Goal: Entertainment & Leisure: Browse casually

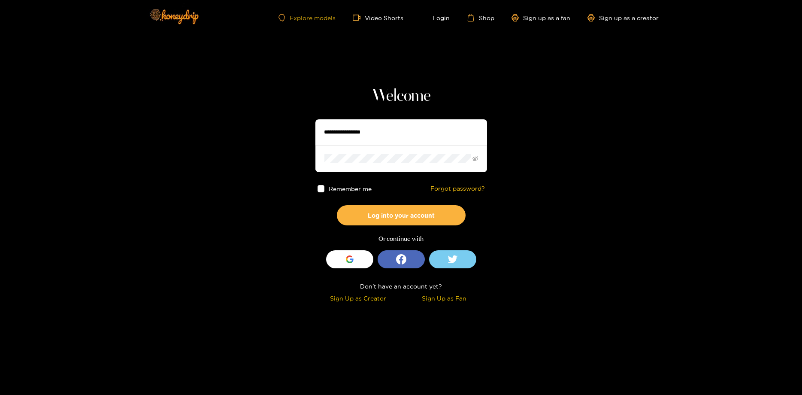
click at [305, 15] on link "Explore models" at bounding box center [307, 17] width 57 height 7
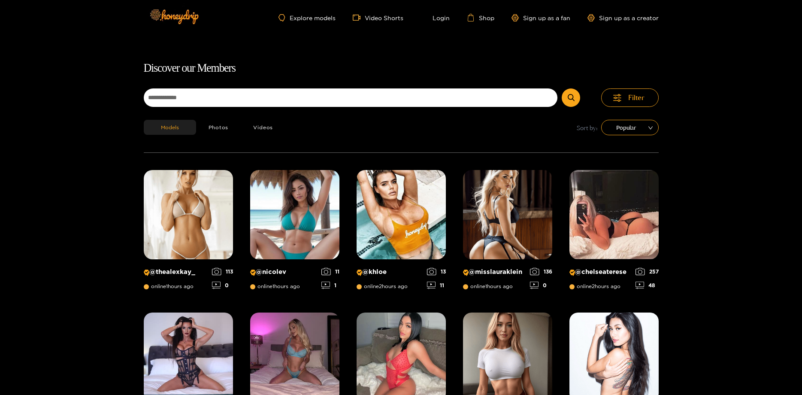
scroll to position [55, 0]
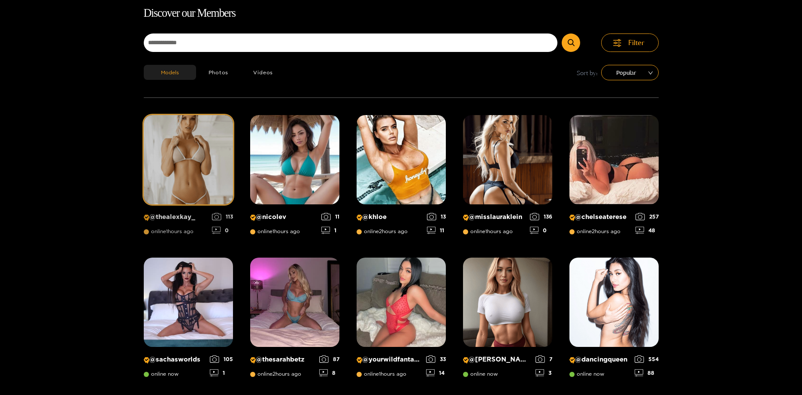
click at [206, 150] on img at bounding box center [188, 159] width 89 height 89
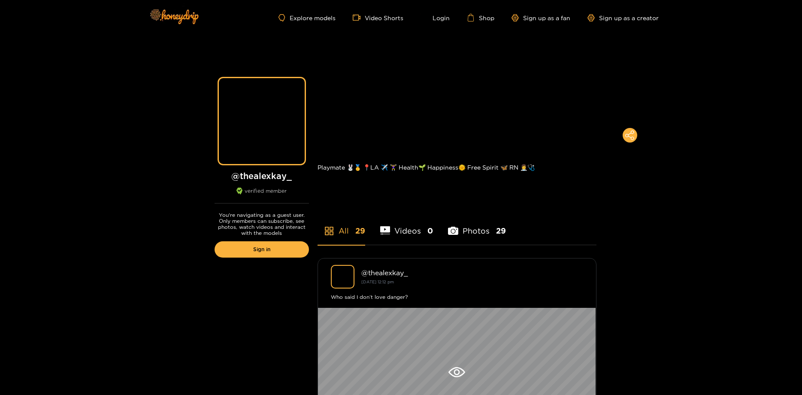
scroll to position [232, 0]
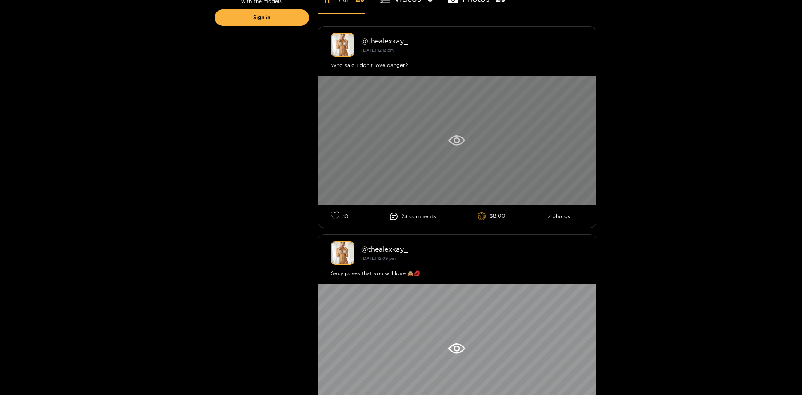
click at [465, 138] on icon at bounding box center [457, 140] width 17 height 10
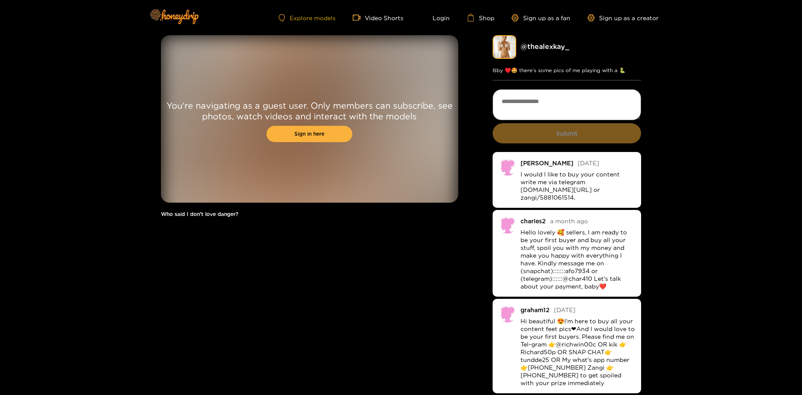
click at [314, 16] on link "Explore models" at bounding box center [307, 17] width 57 height 7
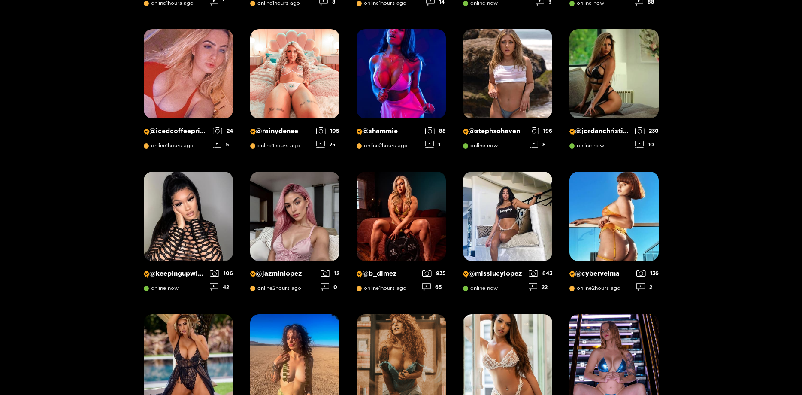
scroll to position [519, 0]
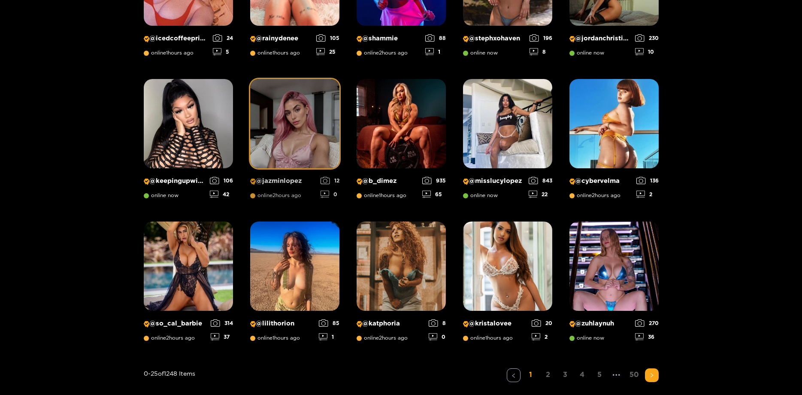
click at [311, 106] on img at bounding box center [294, 123] width 89 height 89
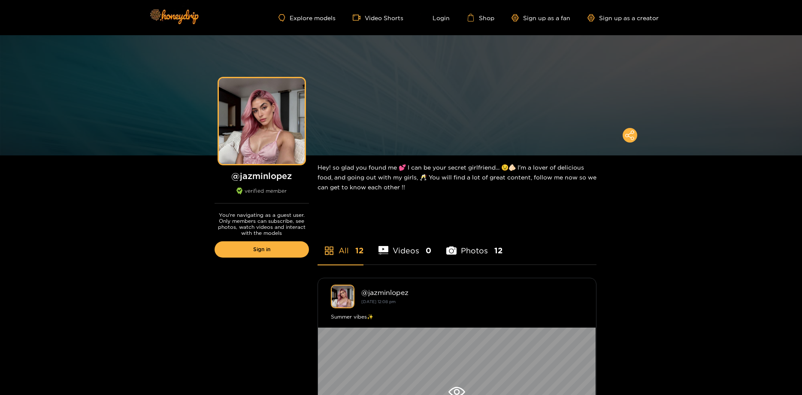
click at [473, 246] on li "Photos 12" at bounding box center [474, 245] width 56 height 39
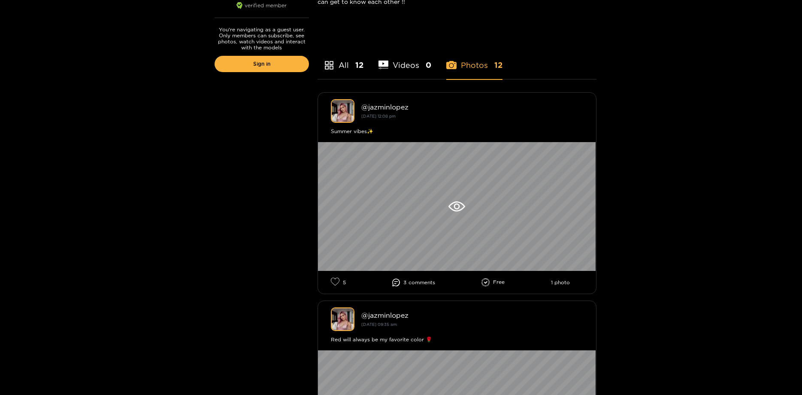
scroll to position [232, 0]
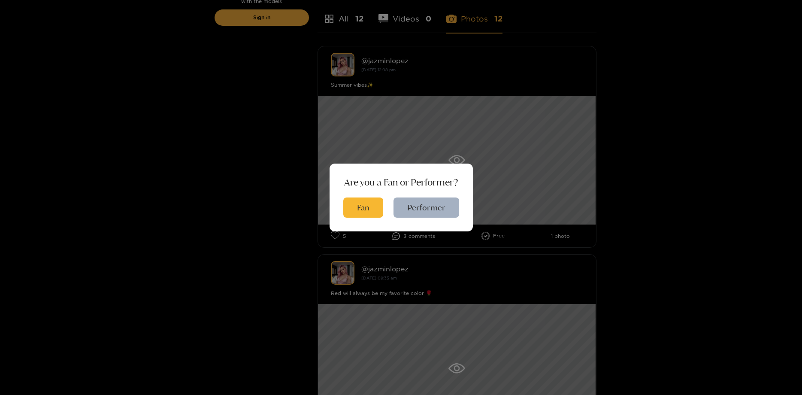
click at [268, 87] on div "Are you a Fan or Performer? Fan Performer" at bounding box center [401, 197] width 802 height 395
click at [355, 202] on button "Fan" at bounding box center [363, 207] width 40 height 20
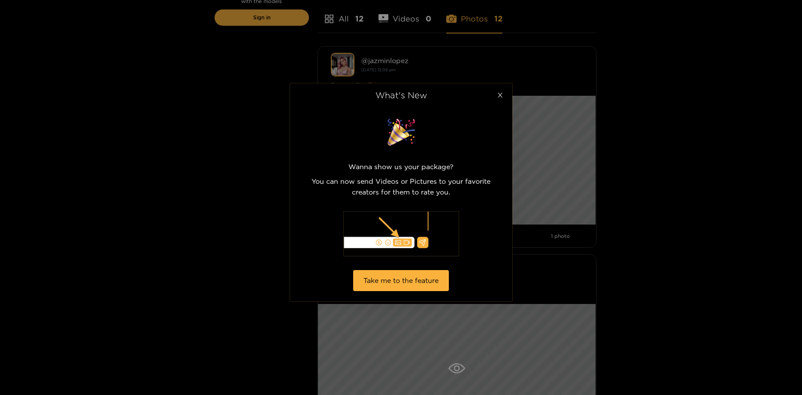
click at [498, 92] on icon "close" at bounding box center [500, 95] width 6 height 6
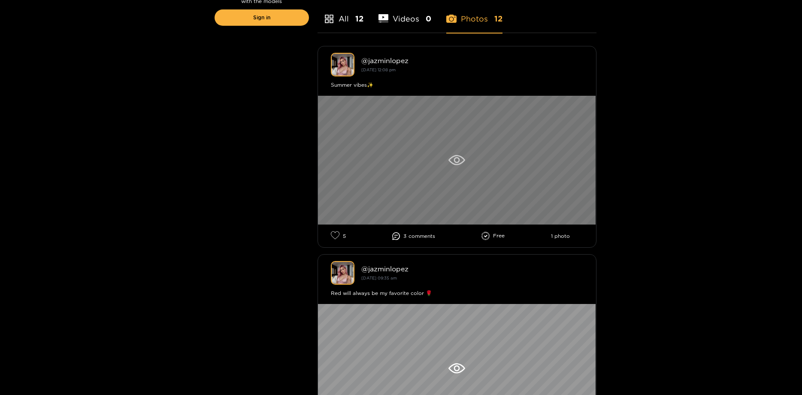
click at [456, 158] on icon at bounding box center [457, 160] width 17 height 10
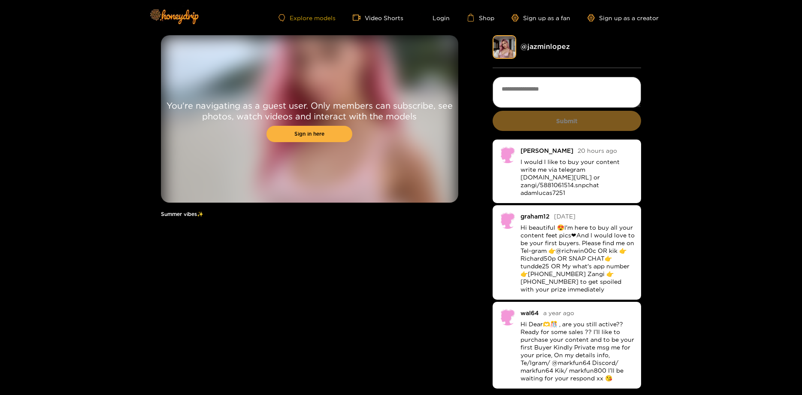
click at [308, 17] on link "Explore models" at bounding box center [307, 17] width 57 height 7
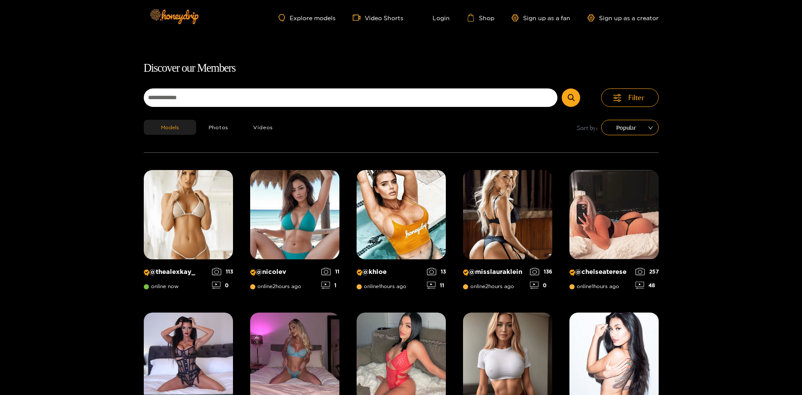
scroll to position [55, 0]
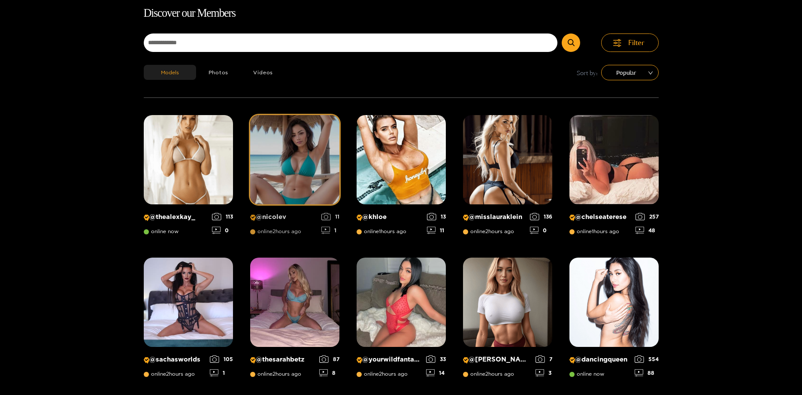
click at [293, 159] on img at bounding box center [294, 159] width 89 height 89
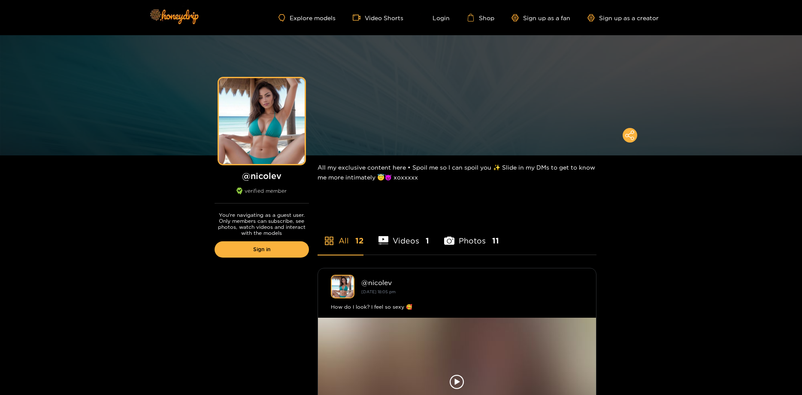
scroll to position [139, 0]
